Goal: Register for event/course

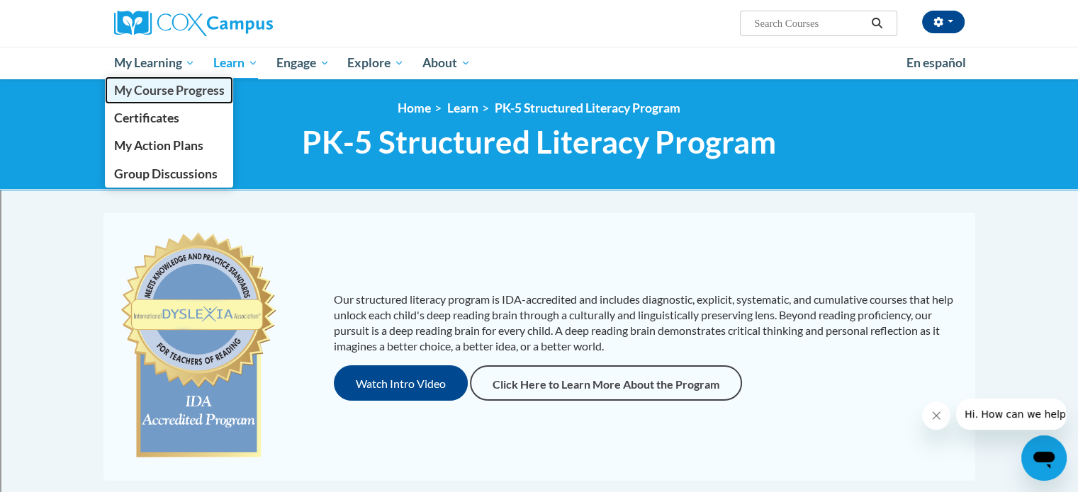
click at [125, 90] on span "My Course Progress" at bounding box center [168, 90] width 111 height 15
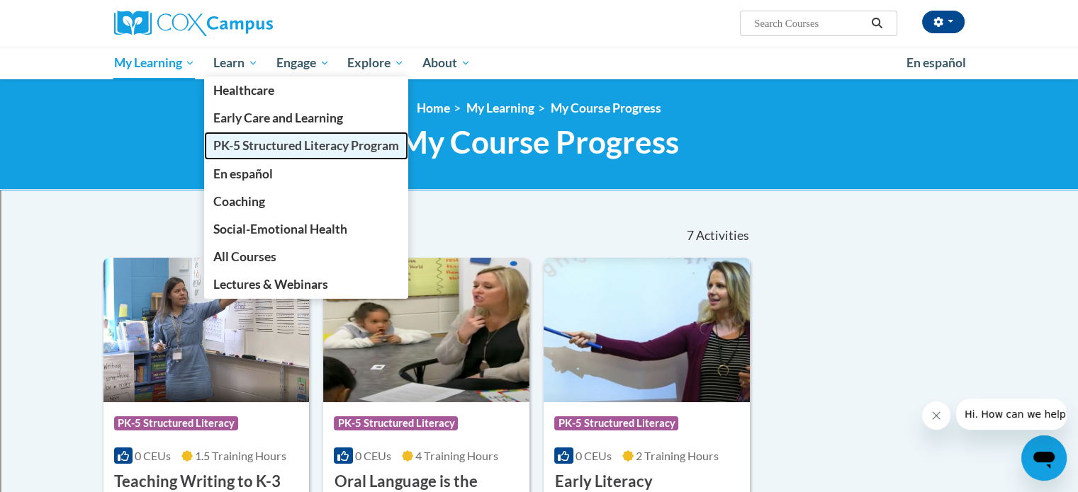
click at [247, 135] on link "PK-5 Structured Literacy Program" at bounding box center [306, 146] width 204 height 28
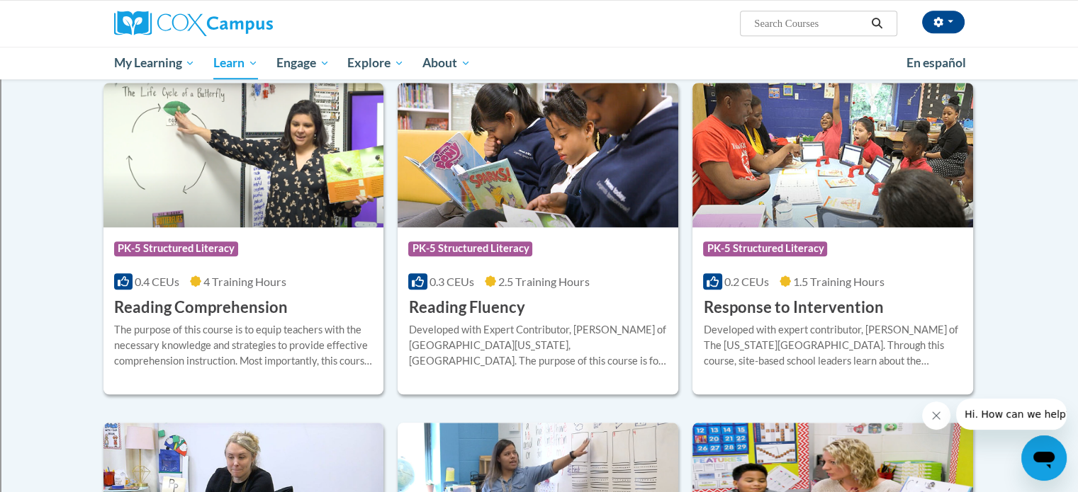
scroll to position [1186, 0]
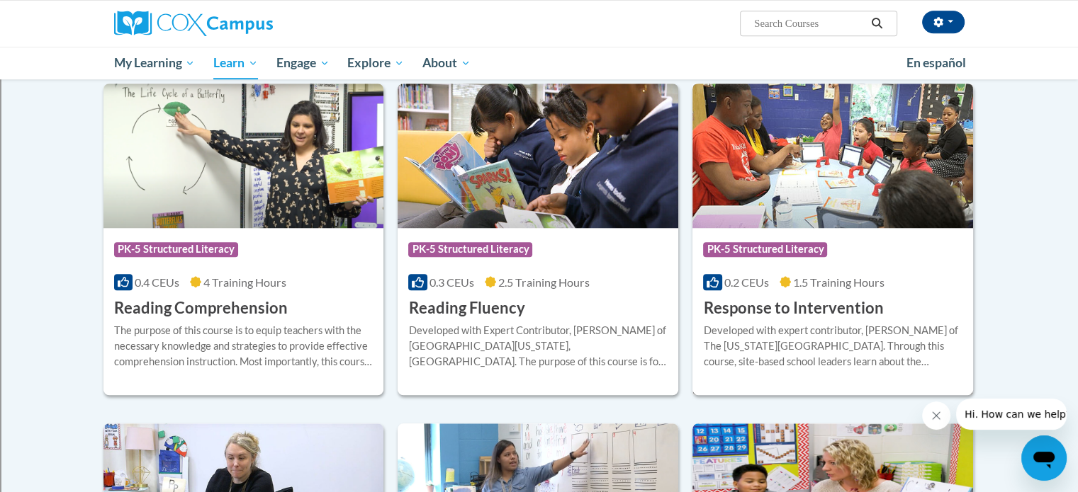
click at [846, 311] on h3 "Response to Intervention" at bounding box center [793, 309] width 180 height 22
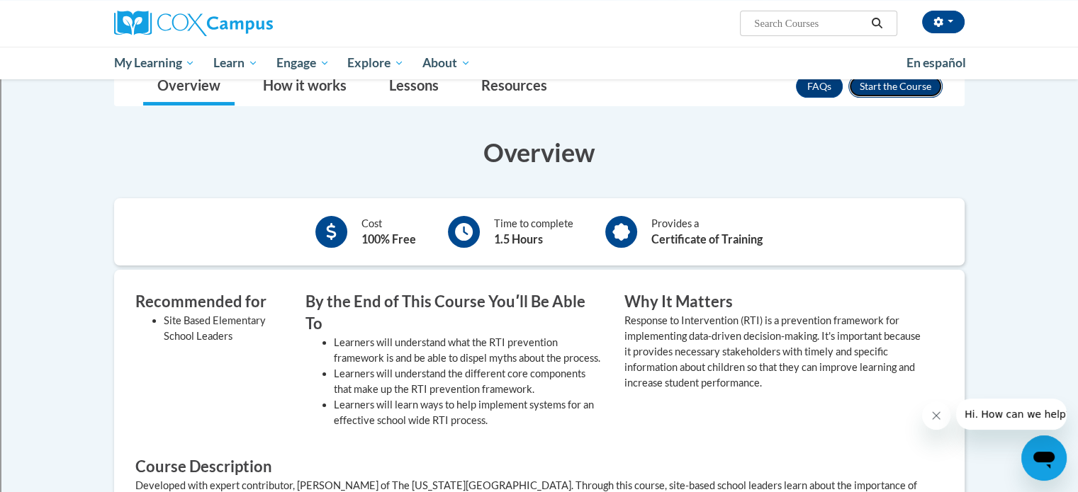
click at [889, 90] on button "Enroll" at bounding box center [895, 86] width 94 height 23
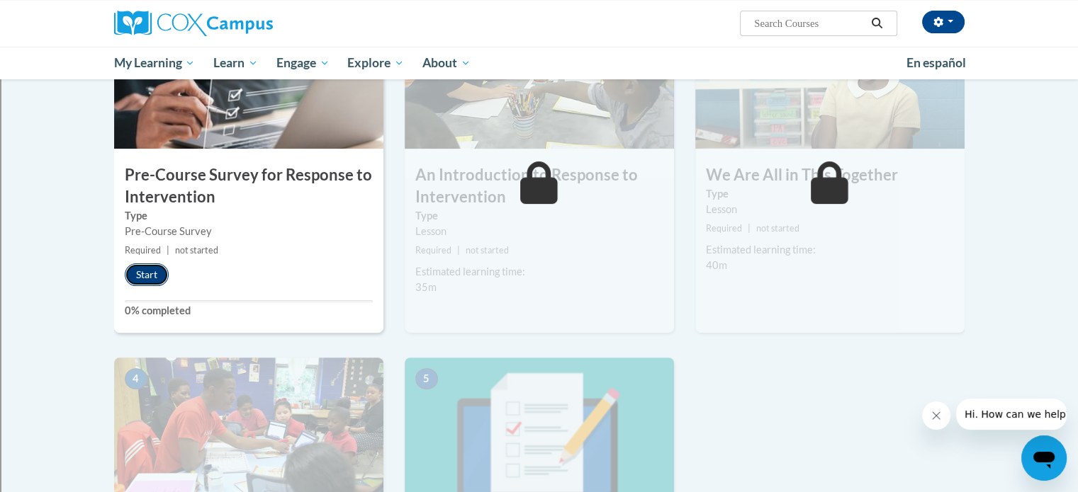
click at [154, 266] on button "Start" at bounding box center [147, 275] width 44 height 23
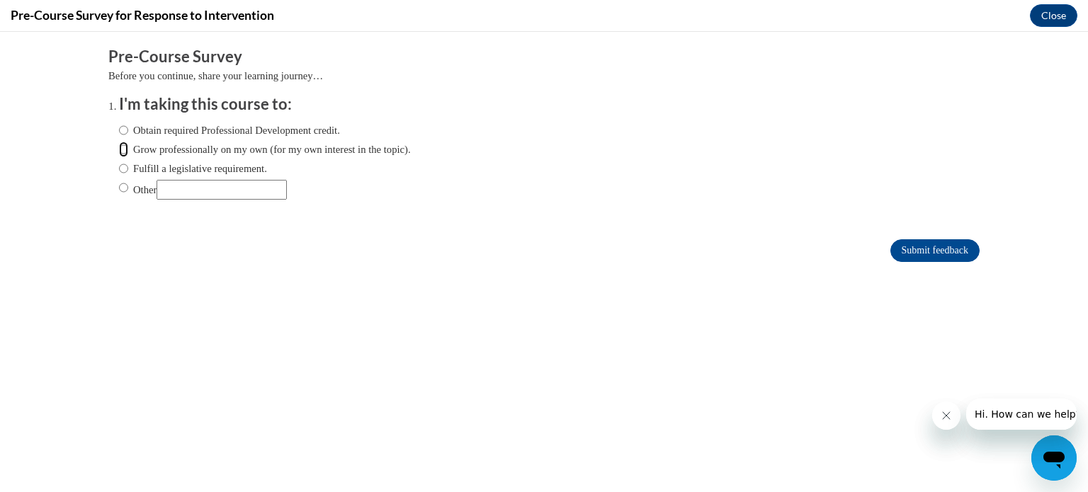
click at [119, 145] on input "Grow professionally on my own (for my own interest in the topic)." at bounding box center [123, 150] width 9 height 16
radio input "true"
click at [119, 125] on input "Obtain required Professional Development credit." at bounding box center [123, 131] width 9 height 16
radio input "true"
click at [947, 251] on input "Submit feedback" at bounding box center [935, 250] width 89 height 23
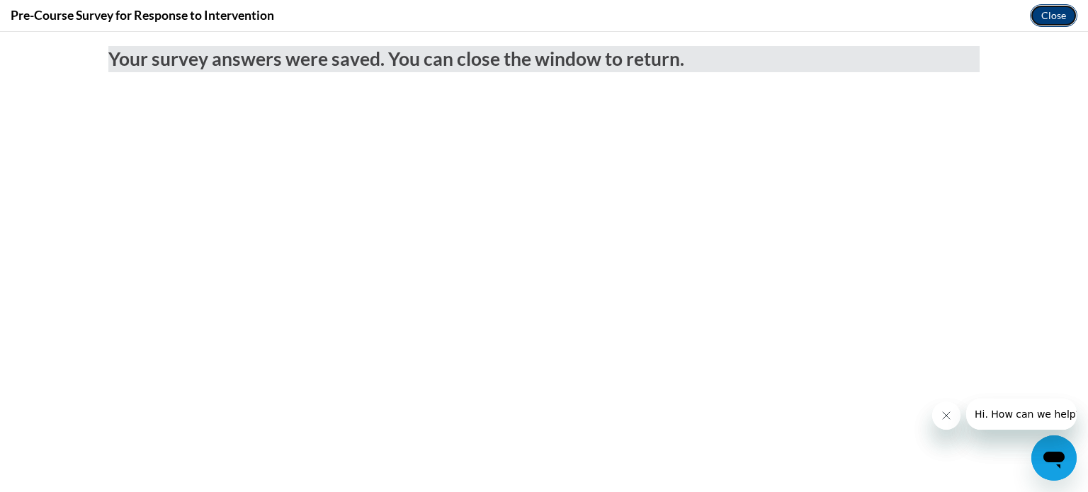
click at [1034, 16] on button "Close" at bounding box center [1053, 15] width 47 height 23
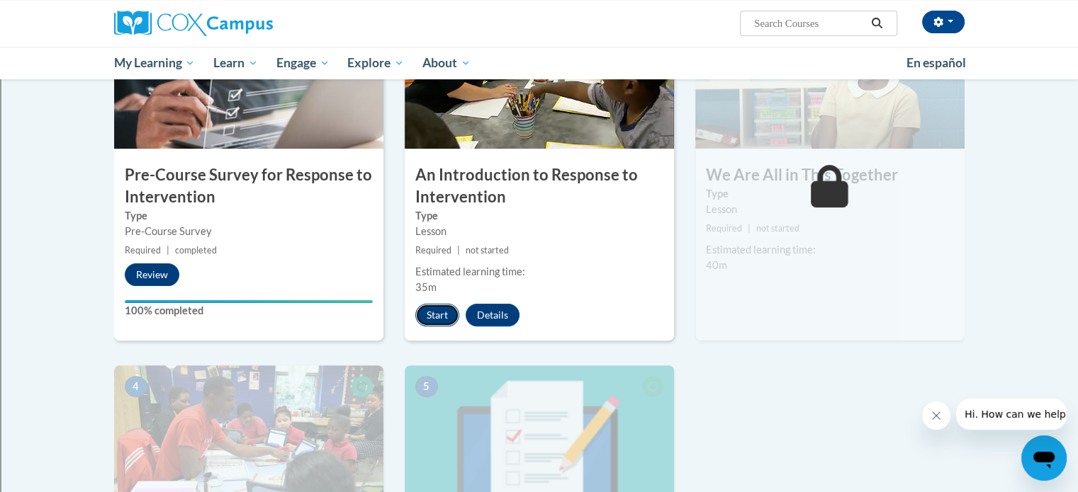
click at [434, 313] on button "Start" at bounding box center [437, 315] width 44 height 23
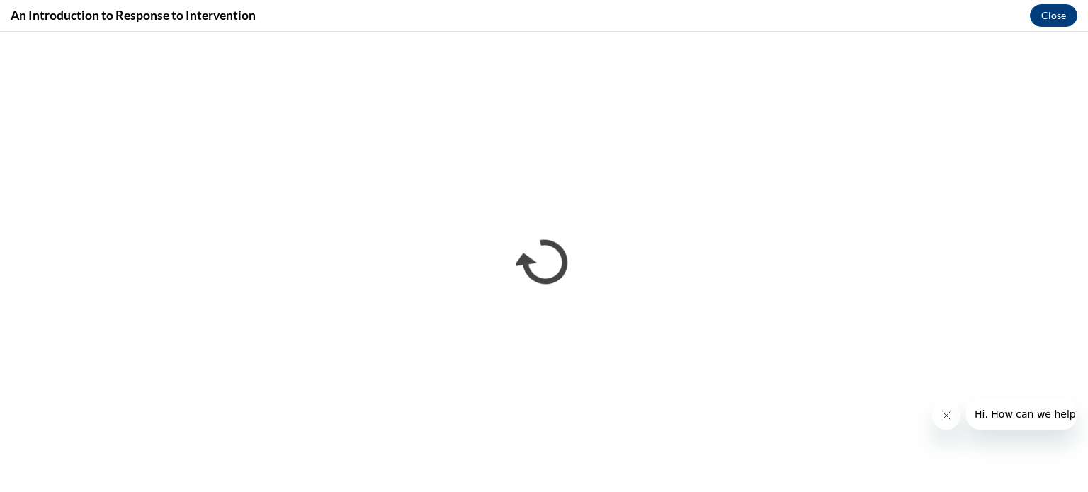
click at [1008, 416] on span "Hi. How can we help?" at bounding box center [1027, 414] width 106 height 11
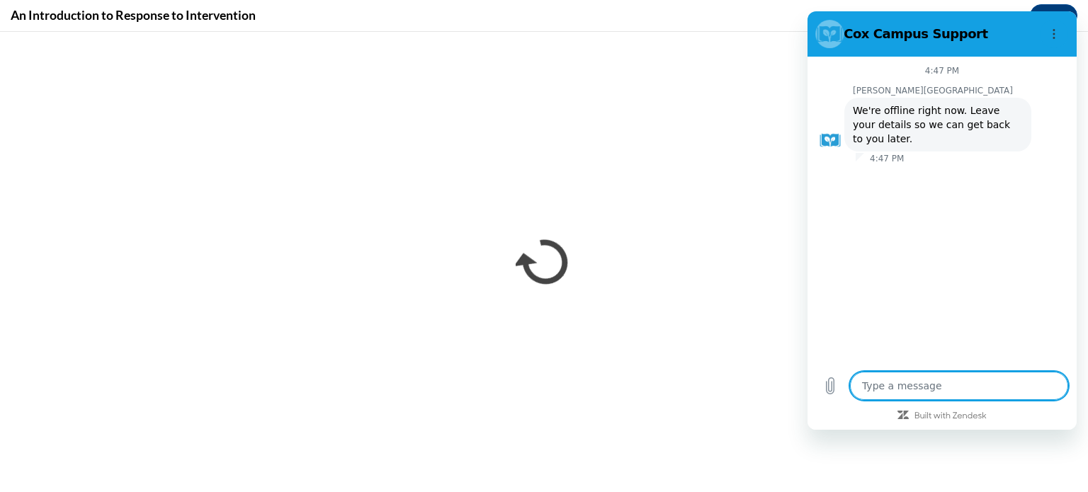
type textarea "x"
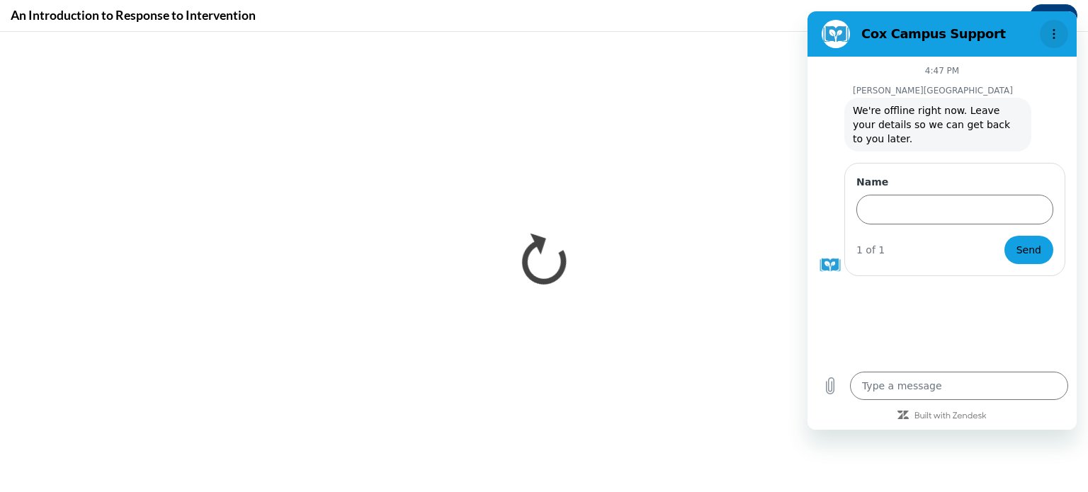
click at [1057, 25] on button "Options menu" at bounding box center [1054, 34] width 28 height 28
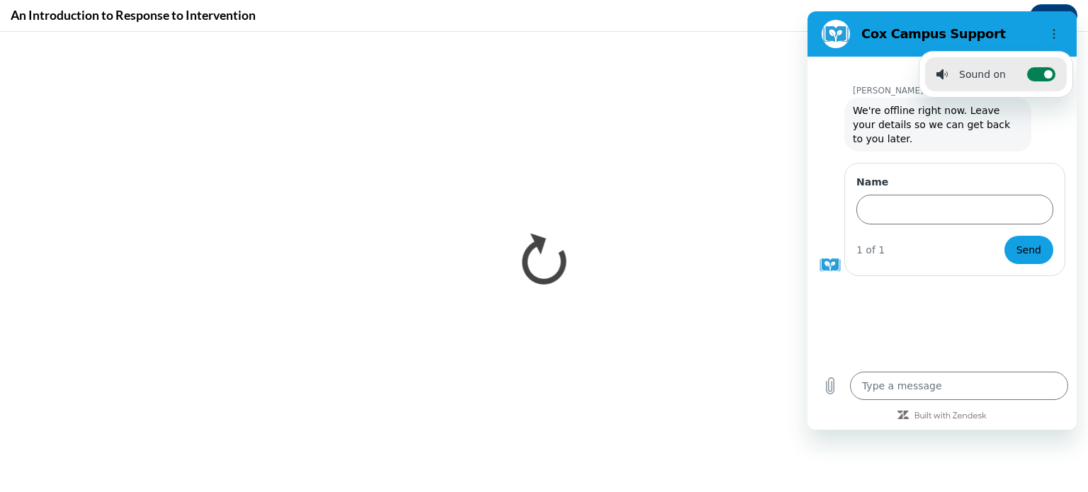
click at [1037, 67] on label "Toggle sound notifications" at bounding box center [1041, 74] width 28 height 14
click at [1037, 67] on input "Toggle sound notifications" at bounding box center [1041, 74] width 28 height 14
checkbox input "false"
type textarea "x"
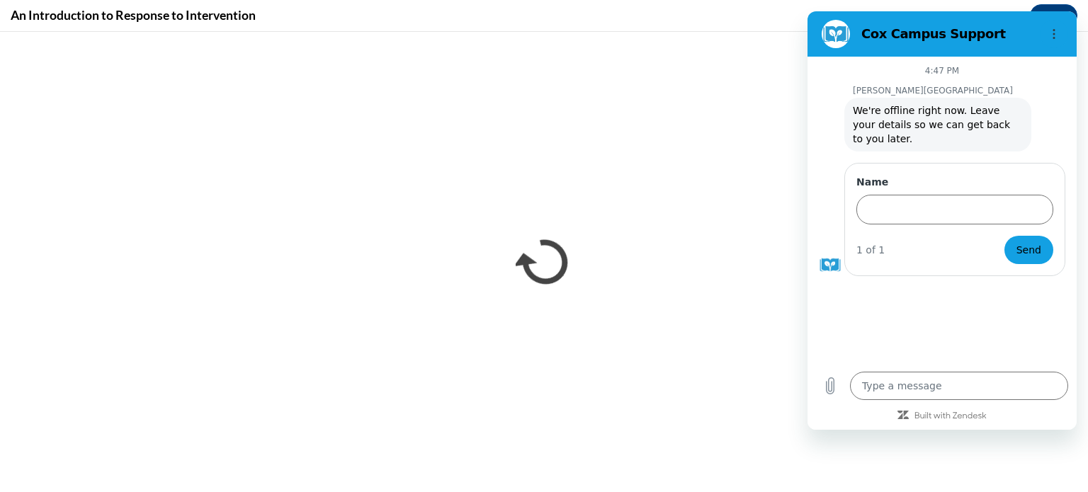
click at [820, 39] on div "Cox Campus Support" at bounding box center [925, 34] width 218 height 28
click at [1056, 35] on icon "Options menu" at bounding box center [1054, 33] width 11 height 11
click at [1053, 27] on button "Options menu" at bounding box center [1054, 34] width 28 height 28
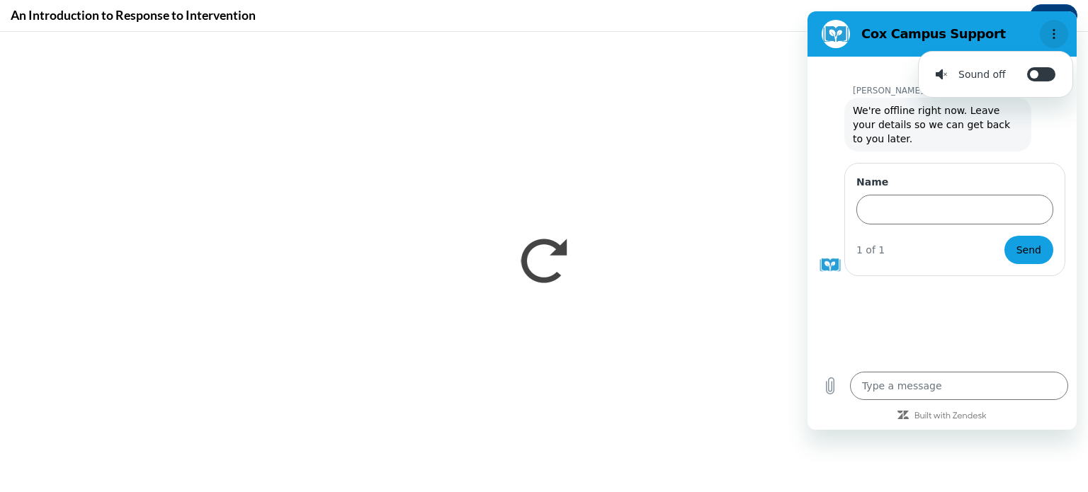
click at [1052, 28] on icon "Options menu" at bounding box center [1054, 33] width 11 height 11
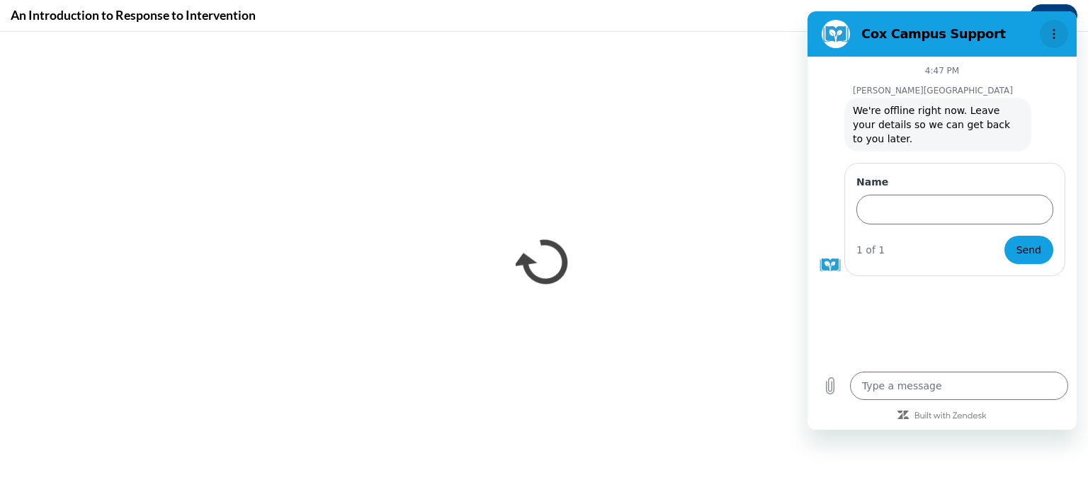
click at [1052, 28] on icon "Options menu" at bounding box center [1054, 33] width 11 height 11
click at [864, 39] on h2 "Cox Campus Support" at bounding box center [948, 34] width 173 height 17
click at [1057, 42] on button "Options menu" at bounding box center [1054, 34] width 28 height 28
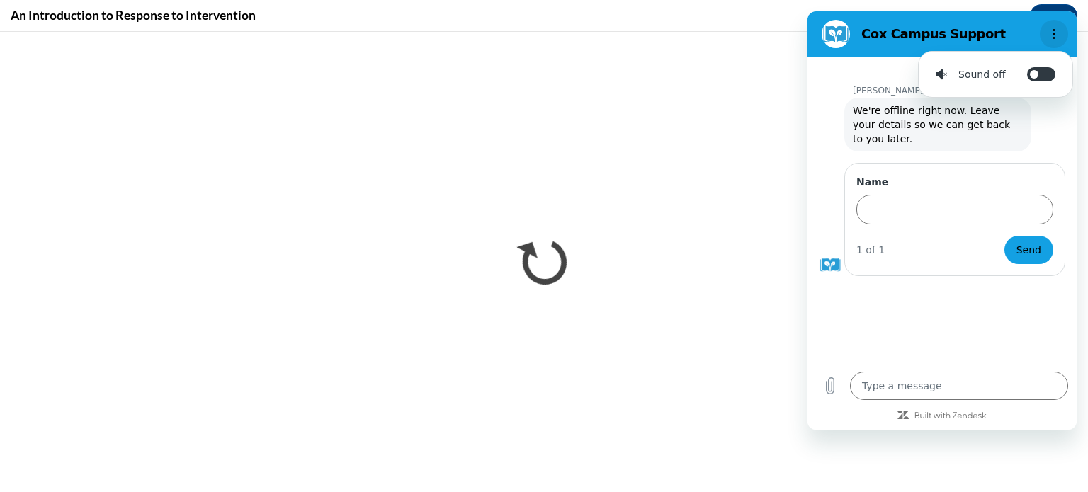
click at [1046, 38] on button "Options menu" at bounding box center [1054, 34] width 28 height 28
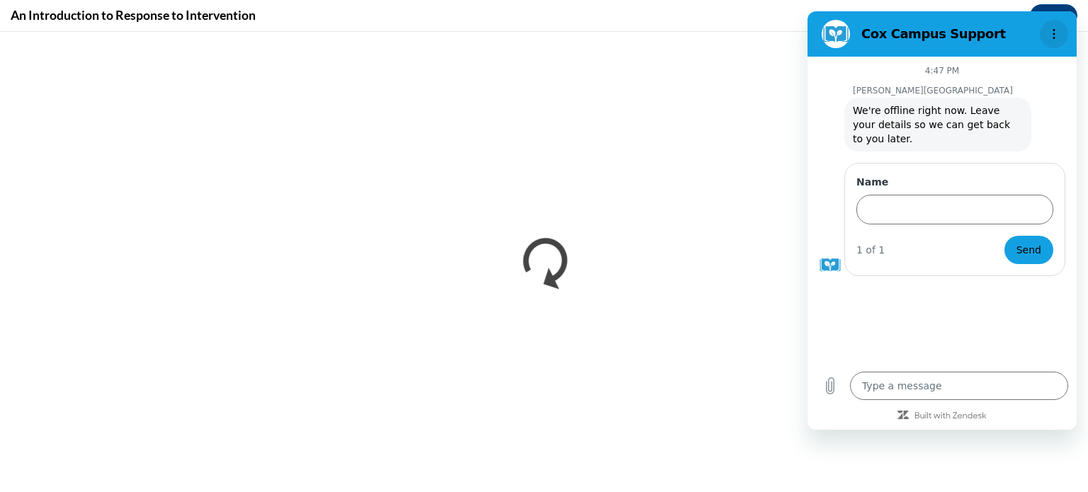
click at [1046, 38] on button "Options menu" at bounding box center [1054, 34] width 28 height 28
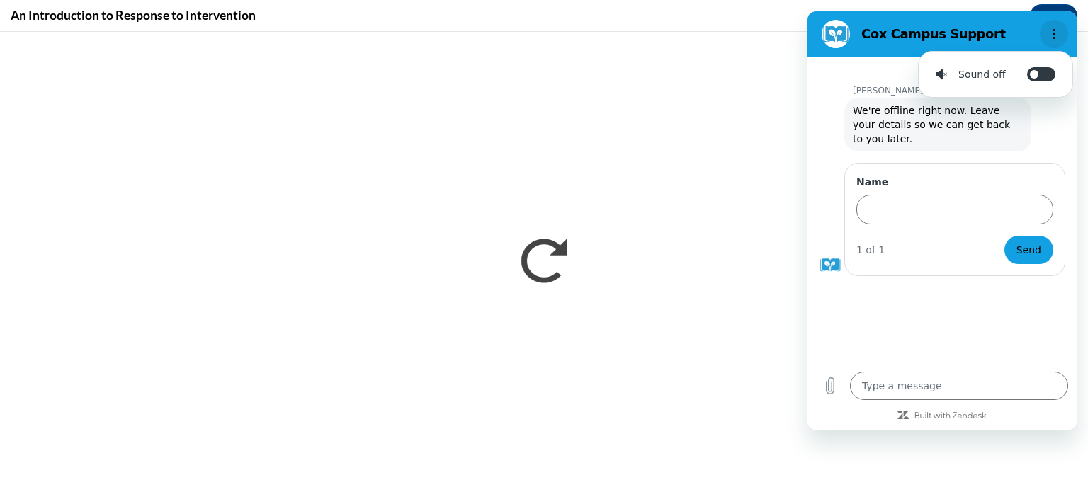
click at [1046, 38] on button "Options menu" at bounding box center [1054, 34] width 28 height 28
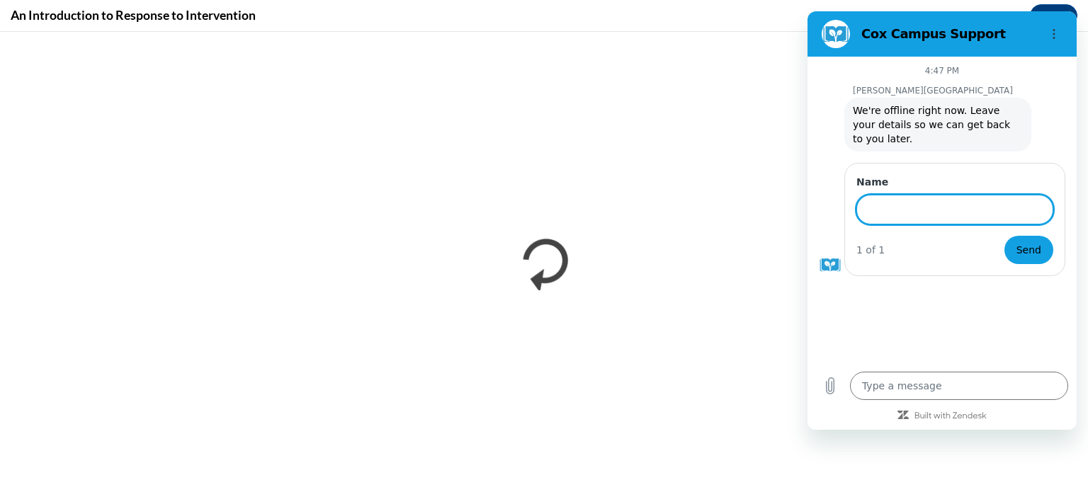
click at [890, 206] on input "Name" at bounding box center [955, 210] width 197 height 30
type input "n"
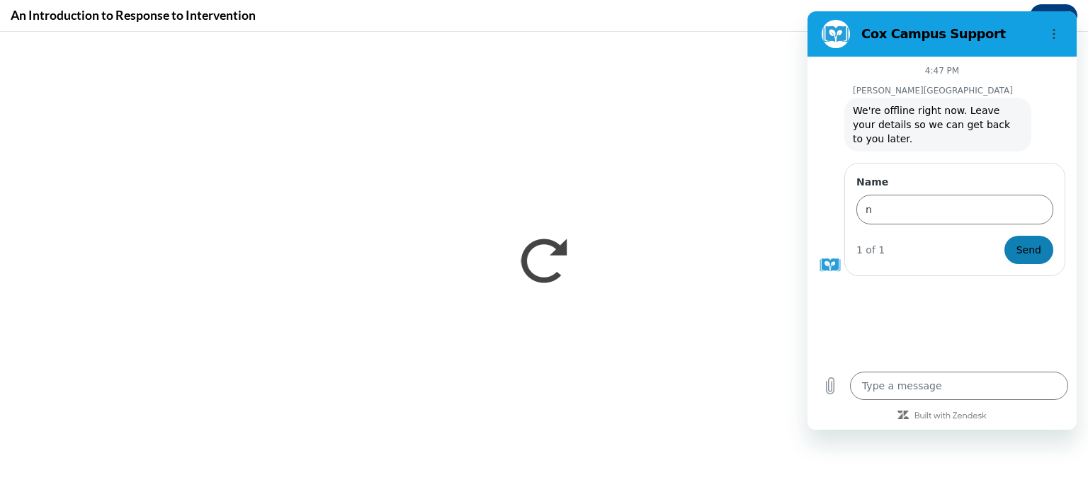
click at [1029, 242] on span "Send" at bounding box center [1029, 250] width 25 height 17
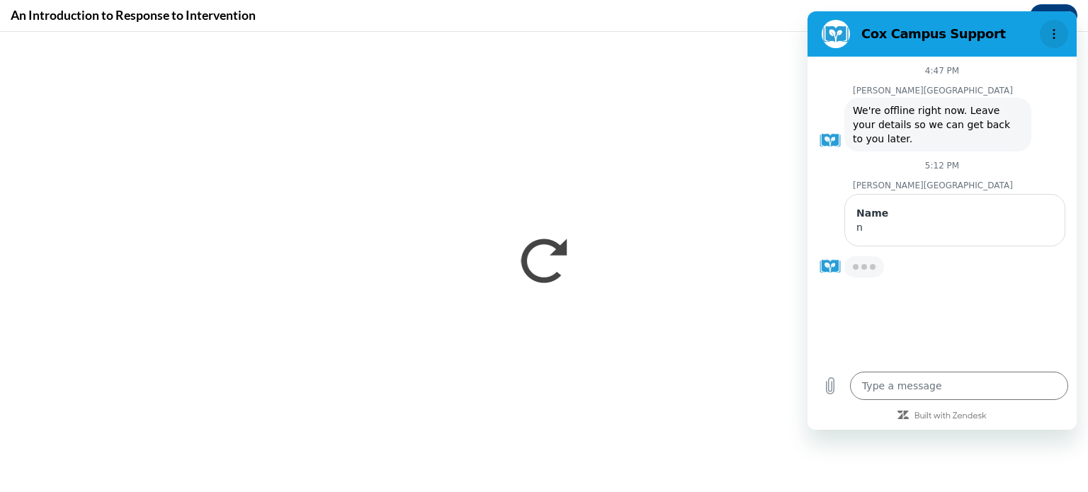
click at [1057, 28] on button "Options menu" at bounding box center [1054, 34] width 28 height 28
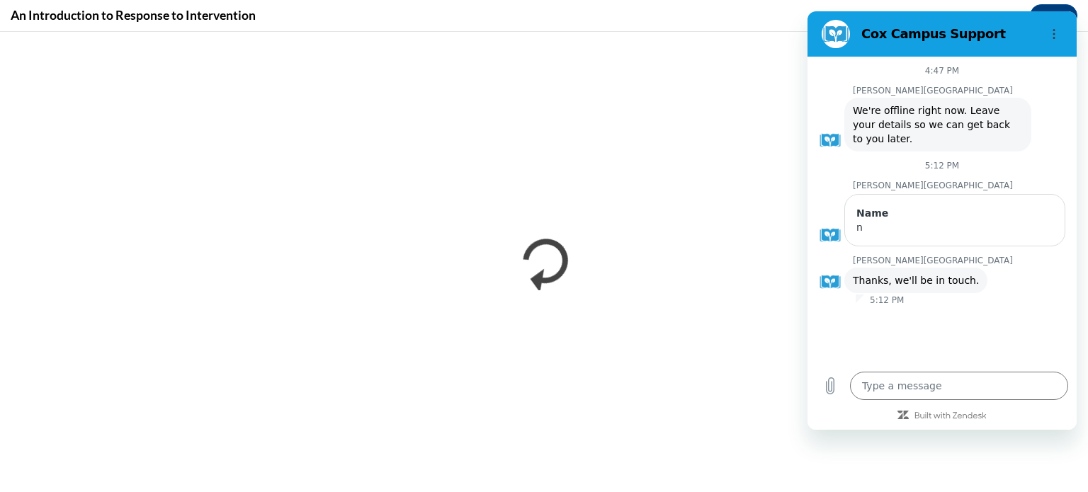
click at [823, 19] on section "Cox Campus Support" at bounding box center [942, 33] width 269 height 45
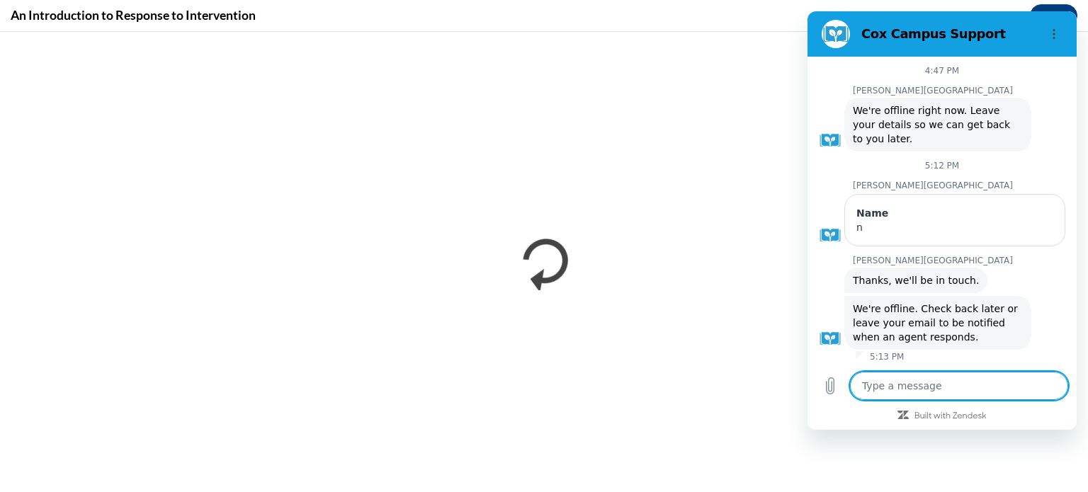
type textarea "x"
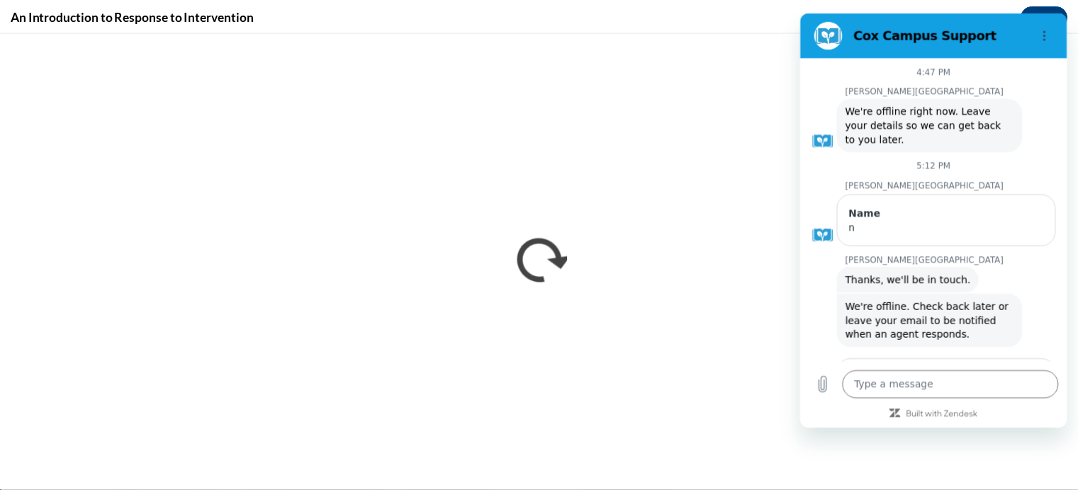
scroll to position [109, 0]
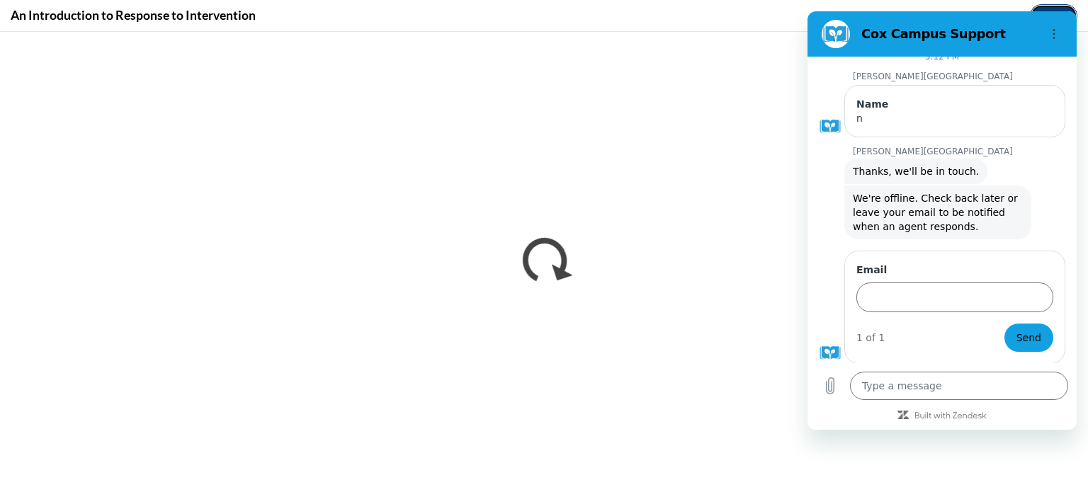
click at [1048, 6] on button "Close" at bounding box center [1053, 15] width 47 height 23
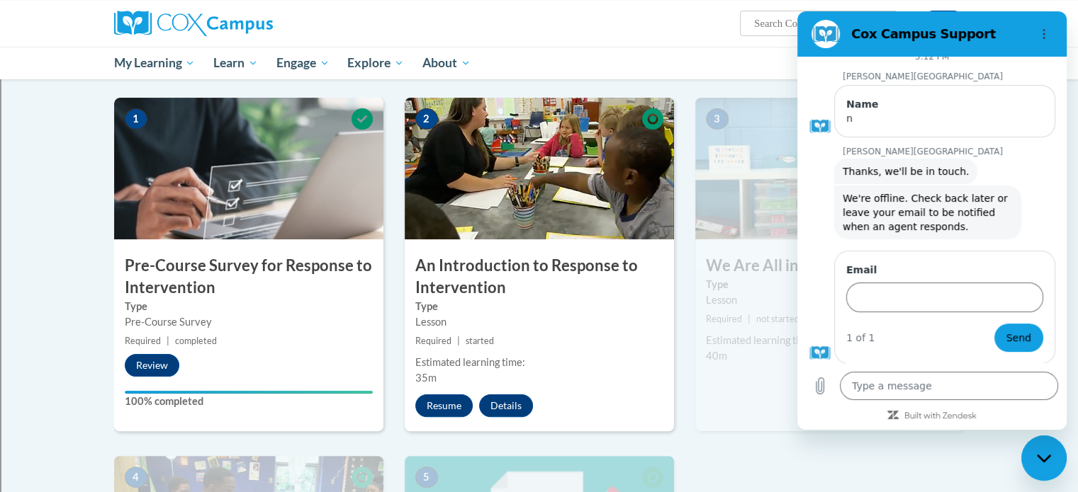
scroll to position [272, 0]
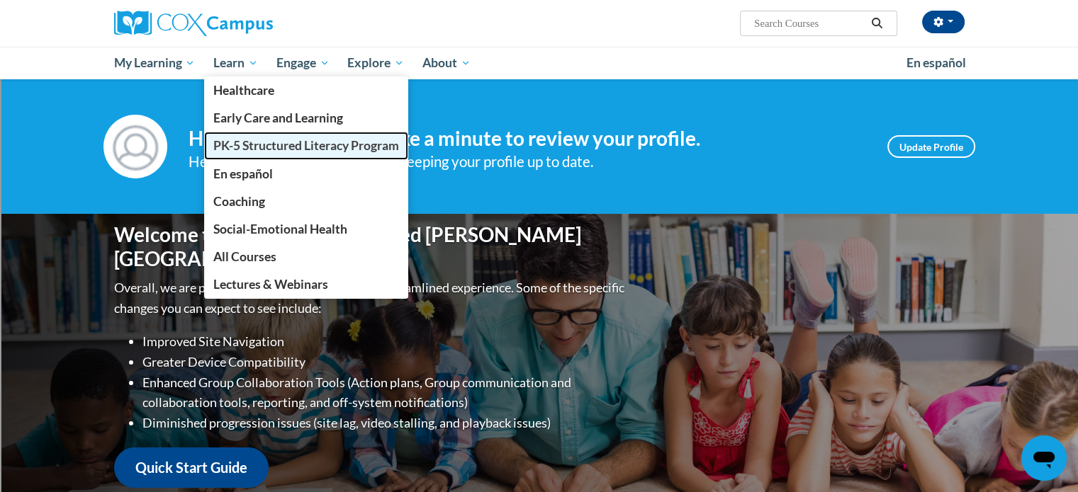
click at [225, 141] on span "PK-5 Structured Literacy Program" at bounding box center [306, 145] width 186 height 15
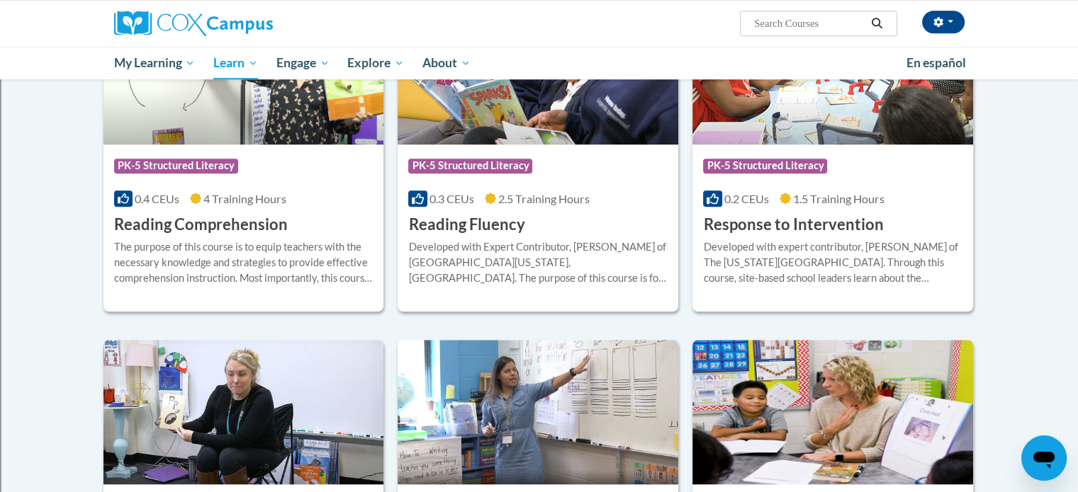
scroll to position [1270, 0]
click at [726, 215] on h3 "Response to Intervention" at bounding box center [793, 225] width 180 height 22
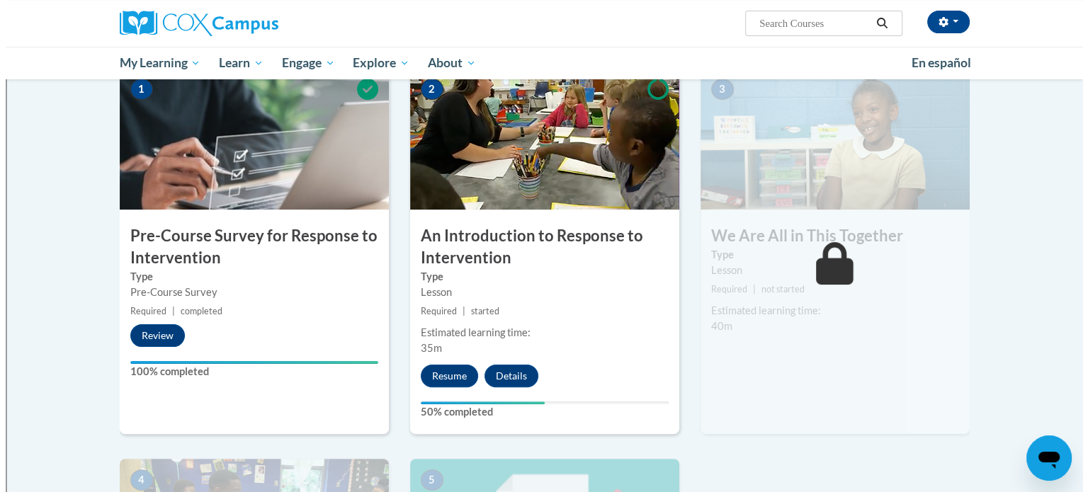
scroll to position [303, 0]
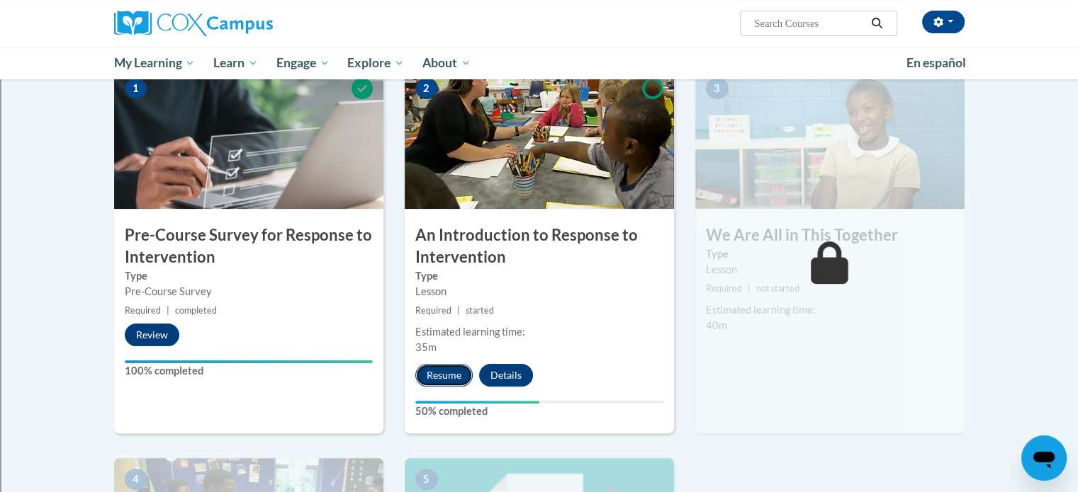
click at [449, 368] on button "Resume" at bounding box center [443, 375] width 57 height 23
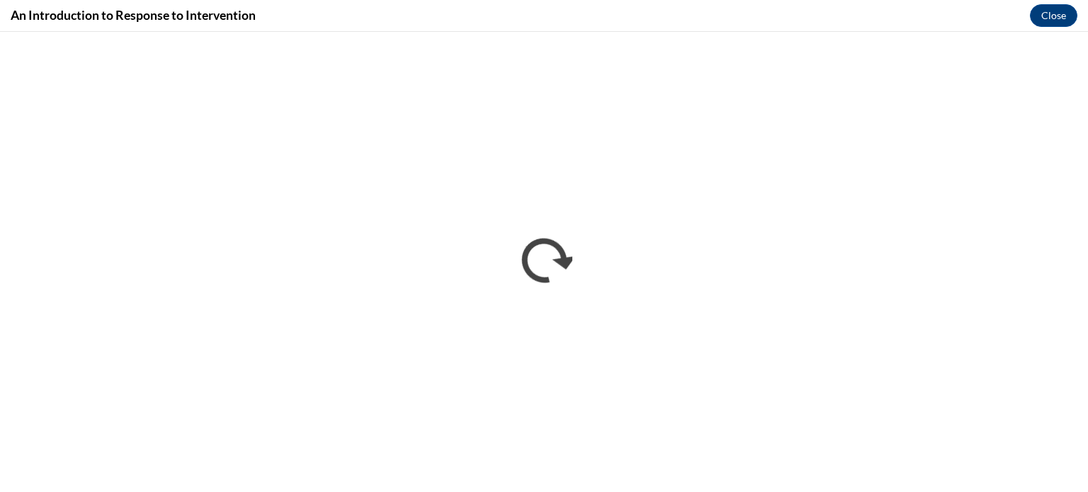
scroll to position [0, 0]
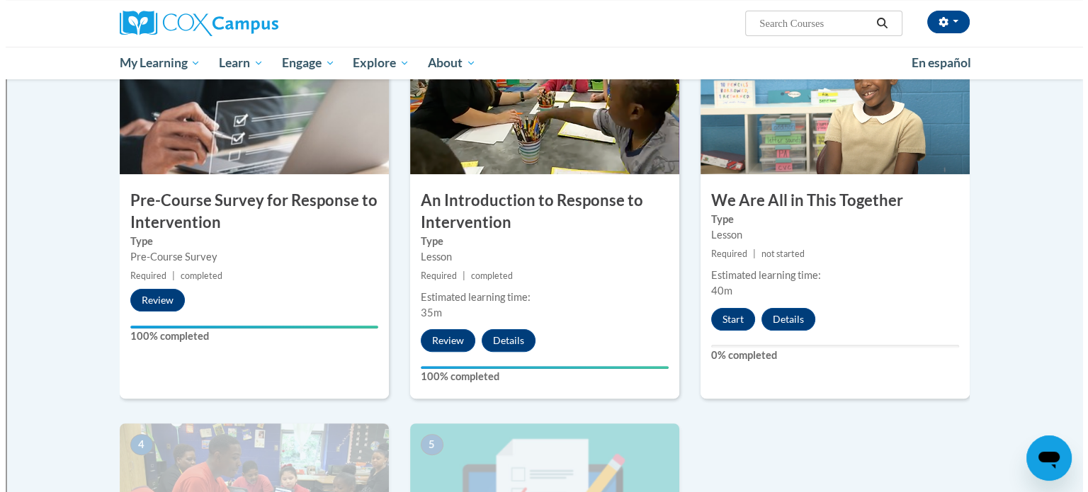
scroll to position [337, 0]
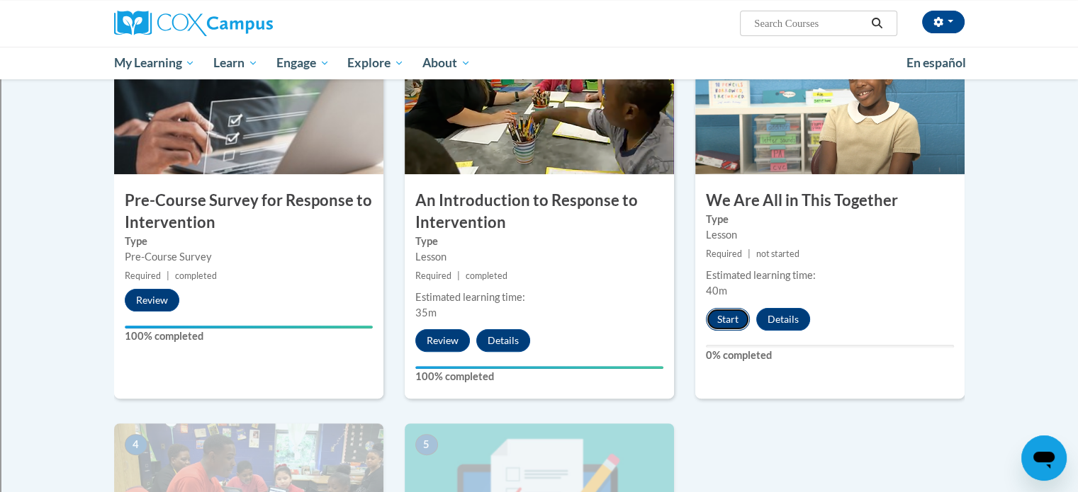
click at [729, 310] on button "Start" at bounding box center [728, 319] width 44 height 23
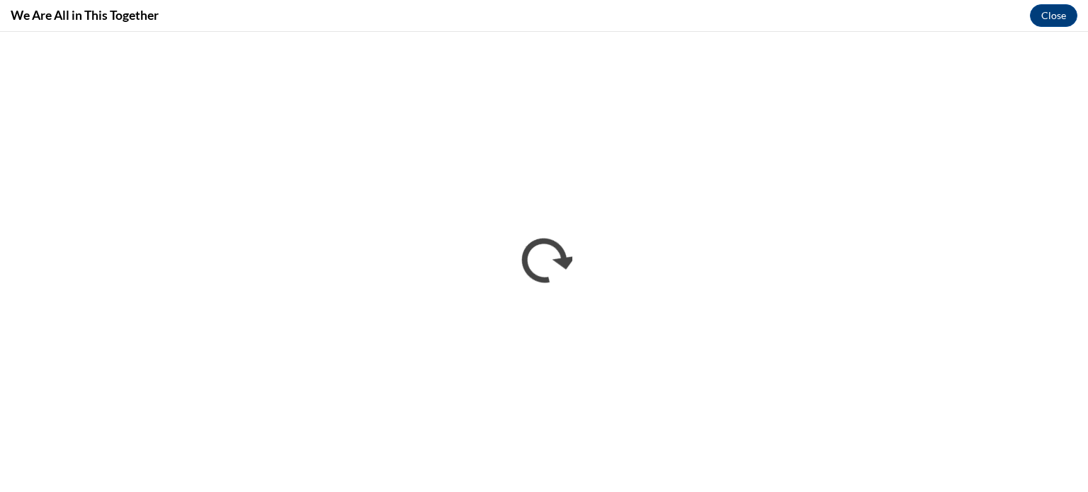
scroll to position [0, 0]
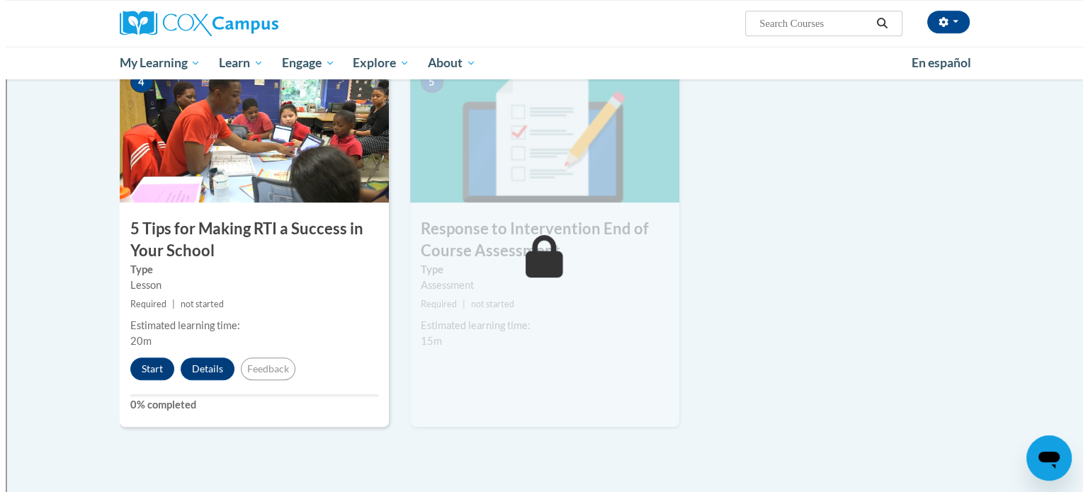
scroll to position [700, 0]
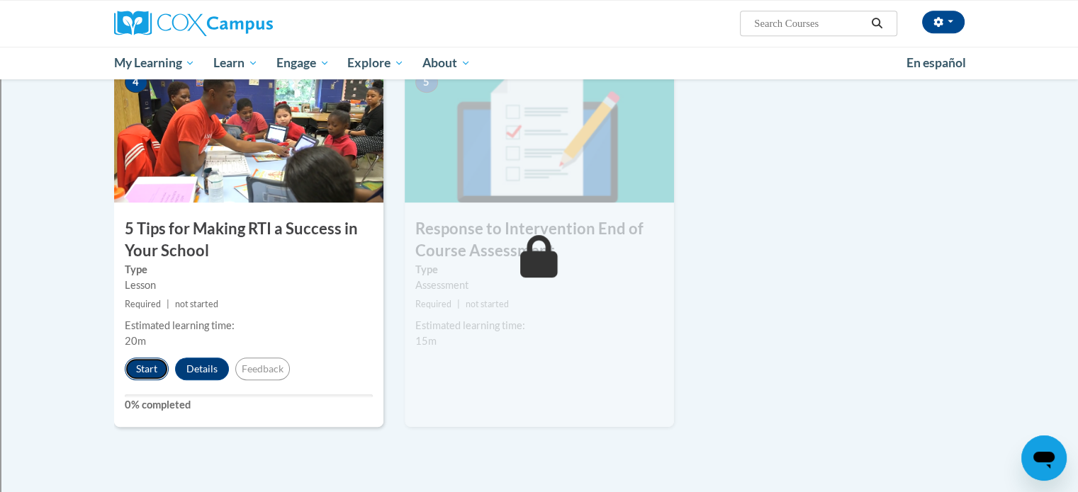
click at [145, 364] on button "Start" at bounding box center [147, 369] width 44 height 23
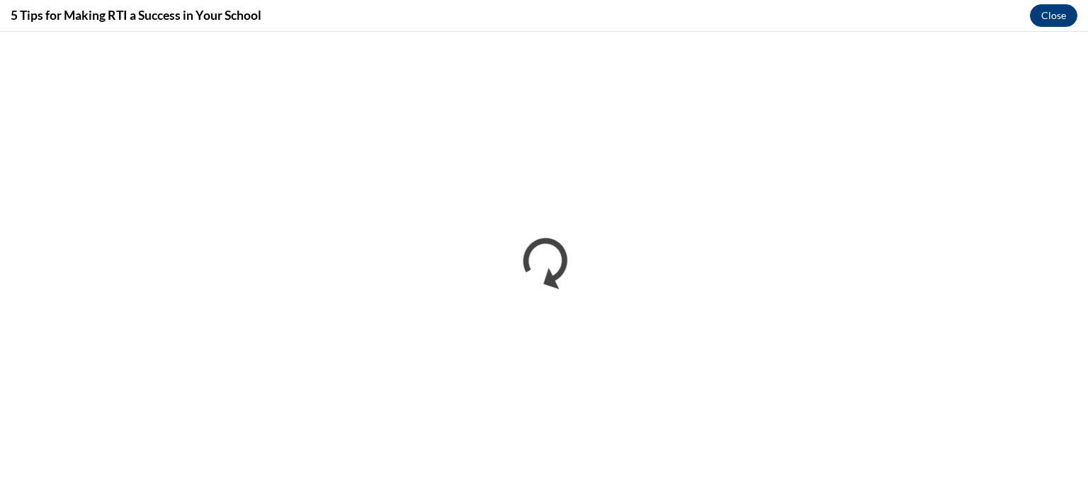
scroll to position [0, 0]
